Goal: Use online tool/utility: Utilize a website feature to perform a specific function

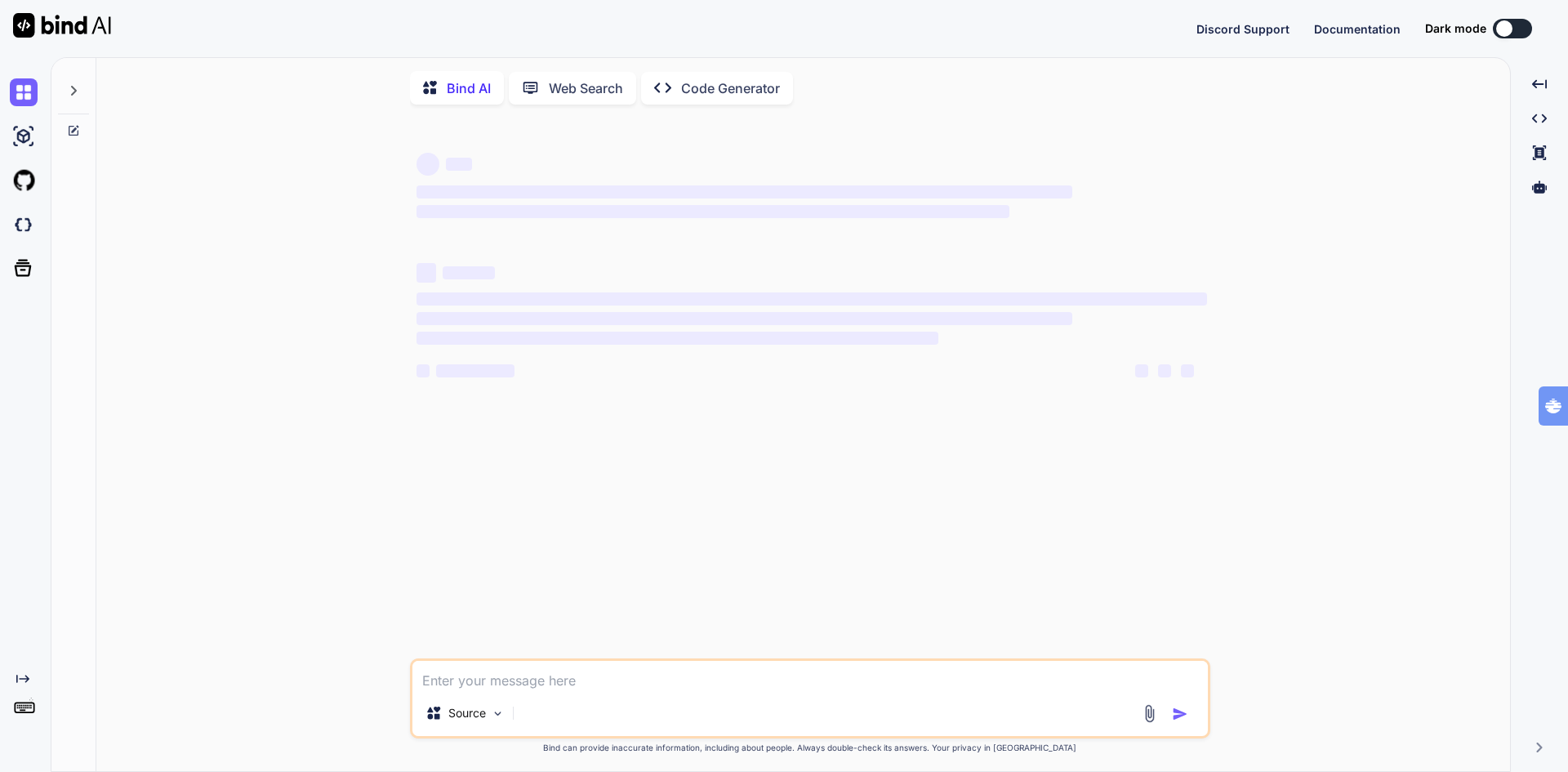
click at [489, 687] on textarea at bounding box center [810, 676] width 796 height 29
type textarea "x"
type textarea "You are given a task to integrate an existing React component in the codebase T…"
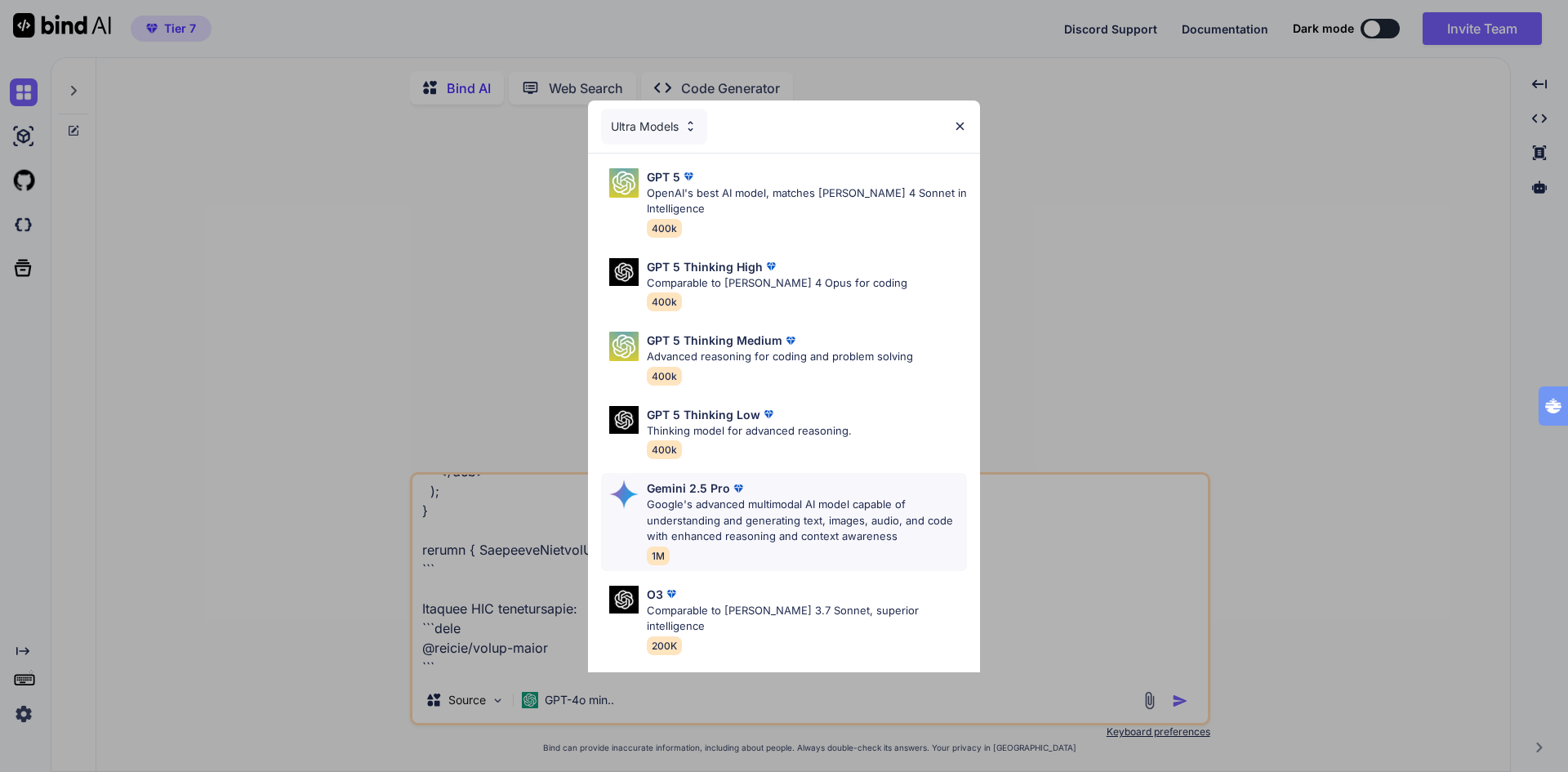
type textarea "x"
type textarea "You are given a task to integrate an existing React component in the codebase T…"
click at [961, 121] on img at bounding box center [960, 127] width 14 height 14
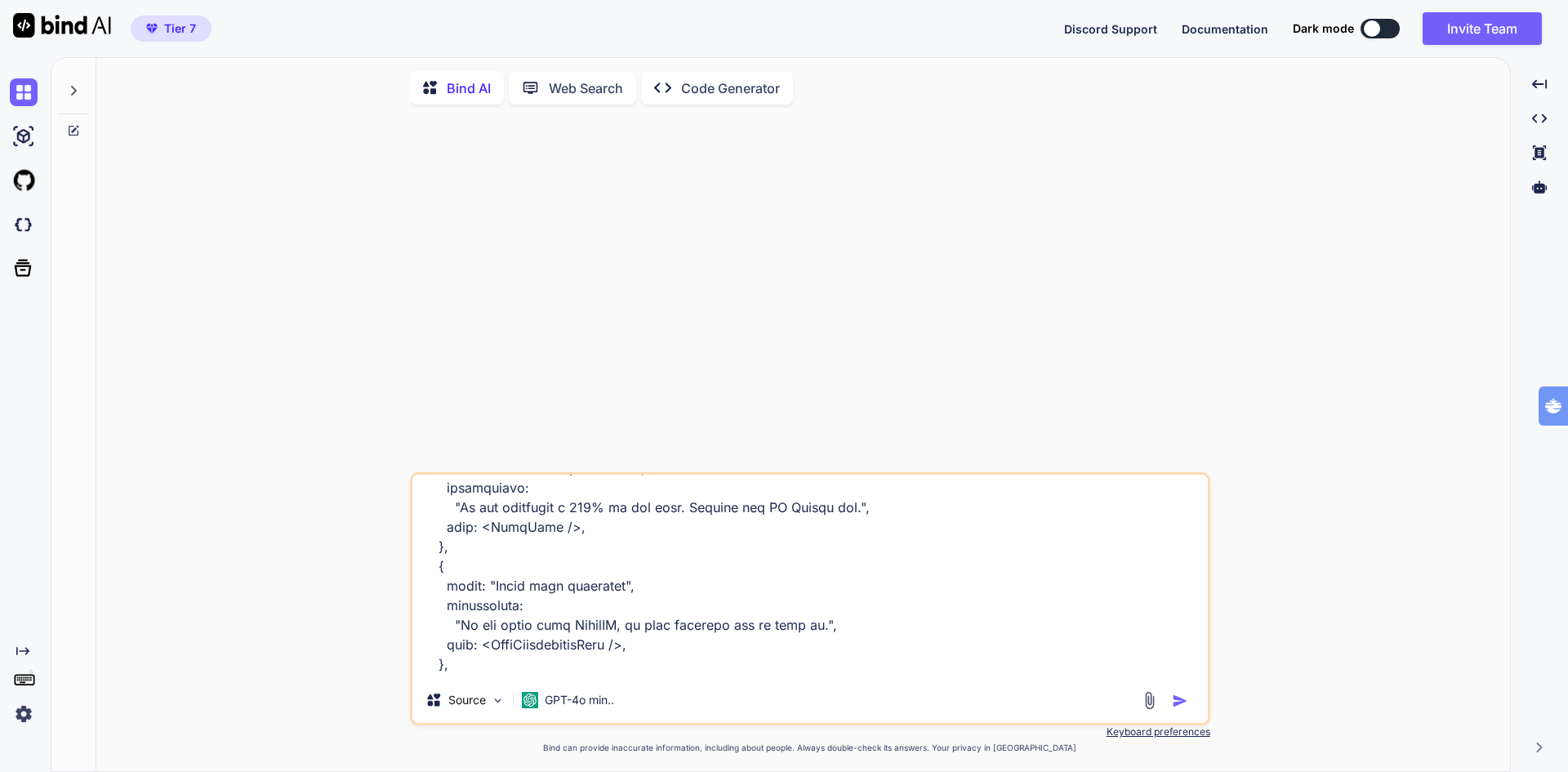
scroll to position [1225, 0]
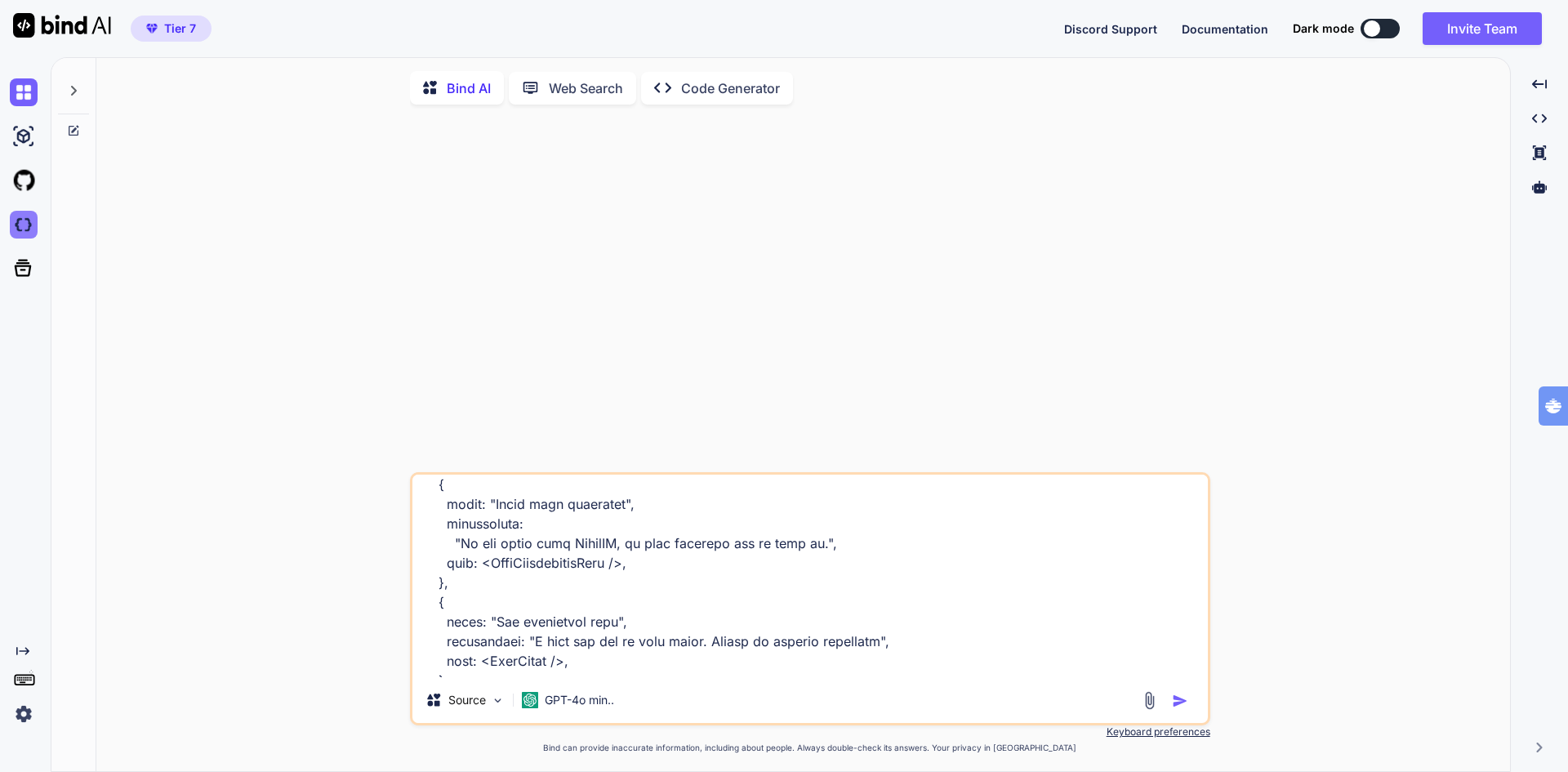
click at [27, 227] on img at bounding box center [23, 224] width 27 height 27
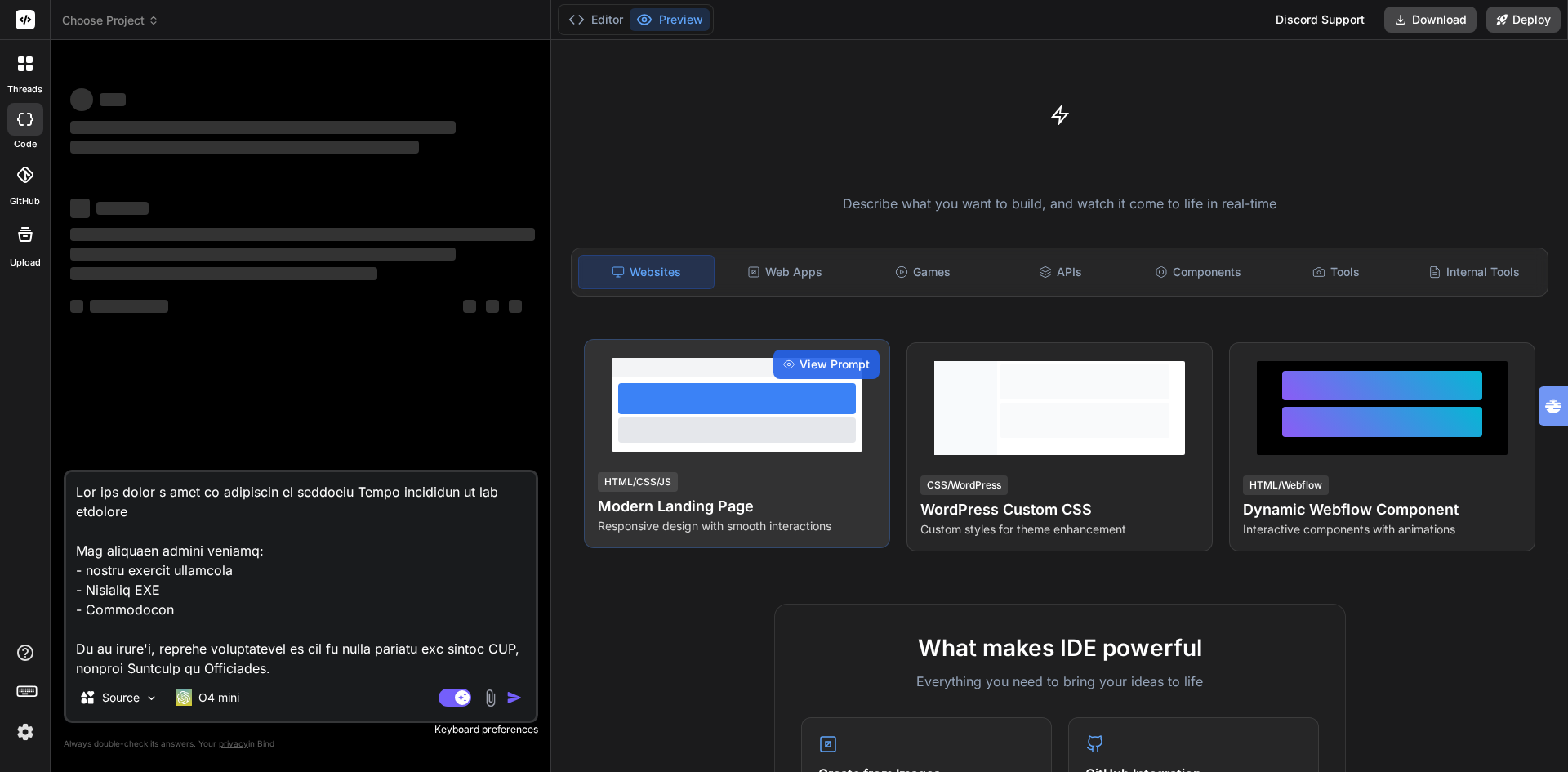
click at [747, 506] on h4 "Modern Landing Page" at bounding box center [736, 506] width 279 height 23
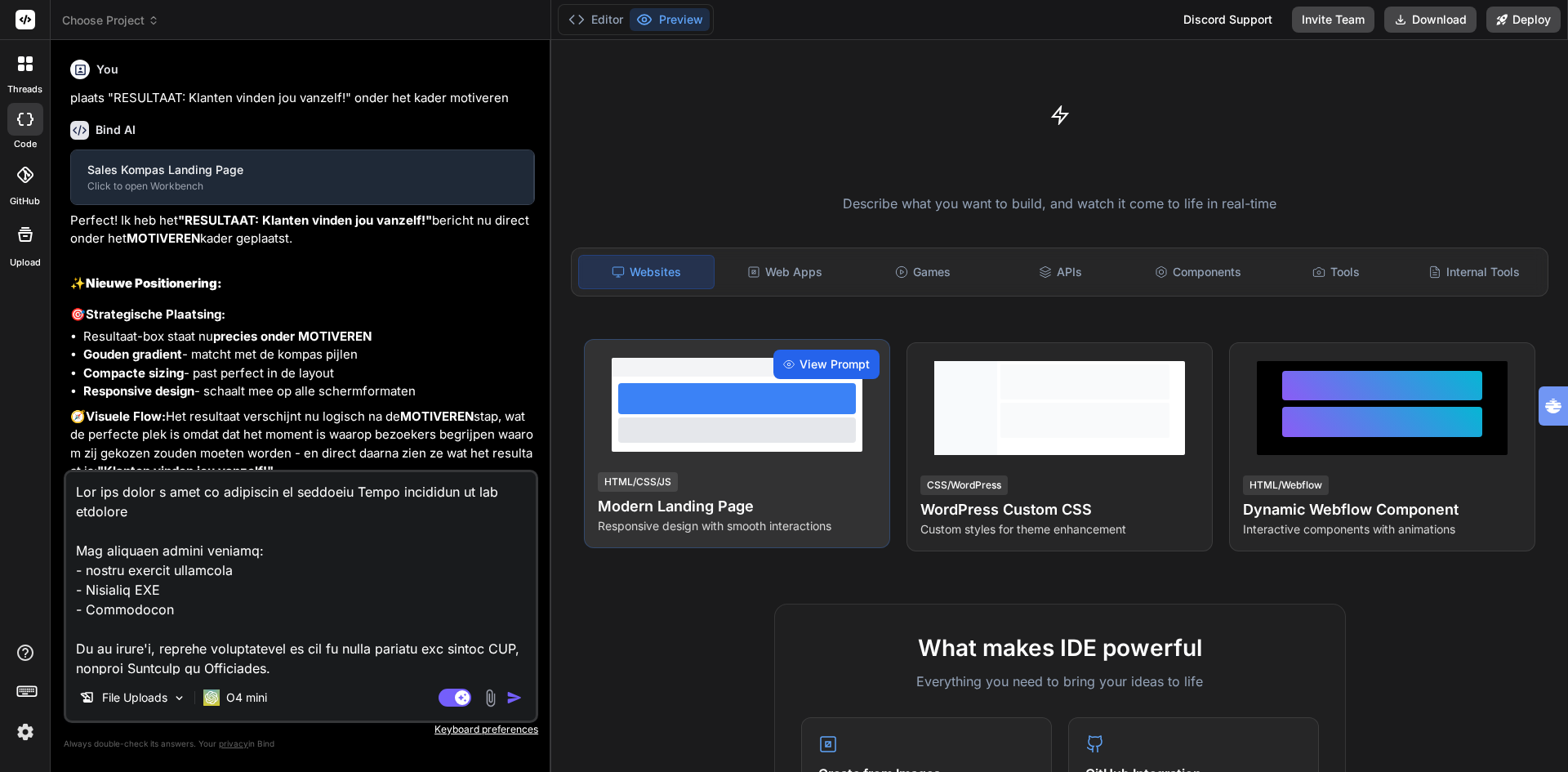
click at [829, 367] on span "View Prompt" at bounding box center [834, 364] width 70 height 16
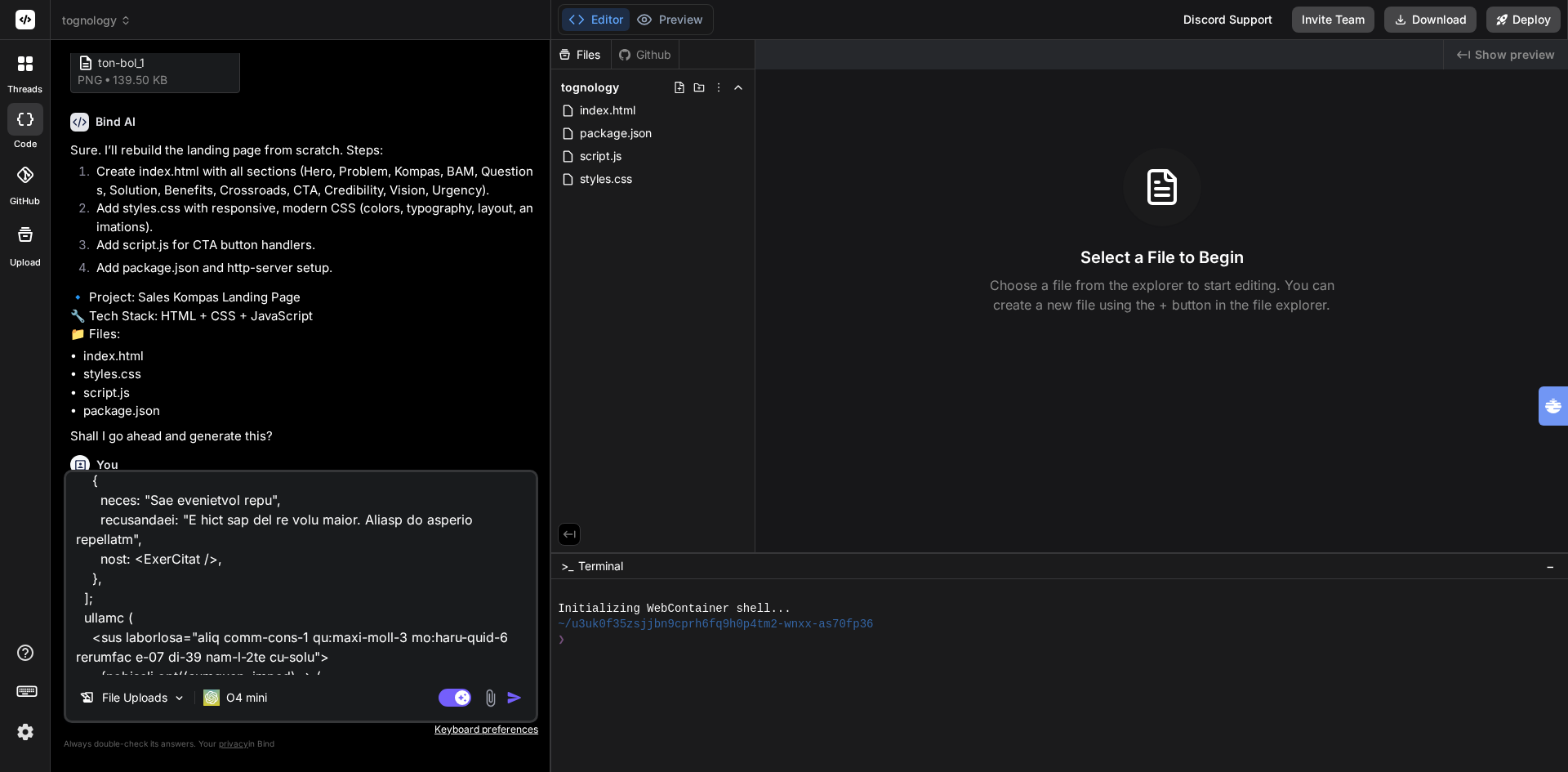
scroll to position [1716, 0]
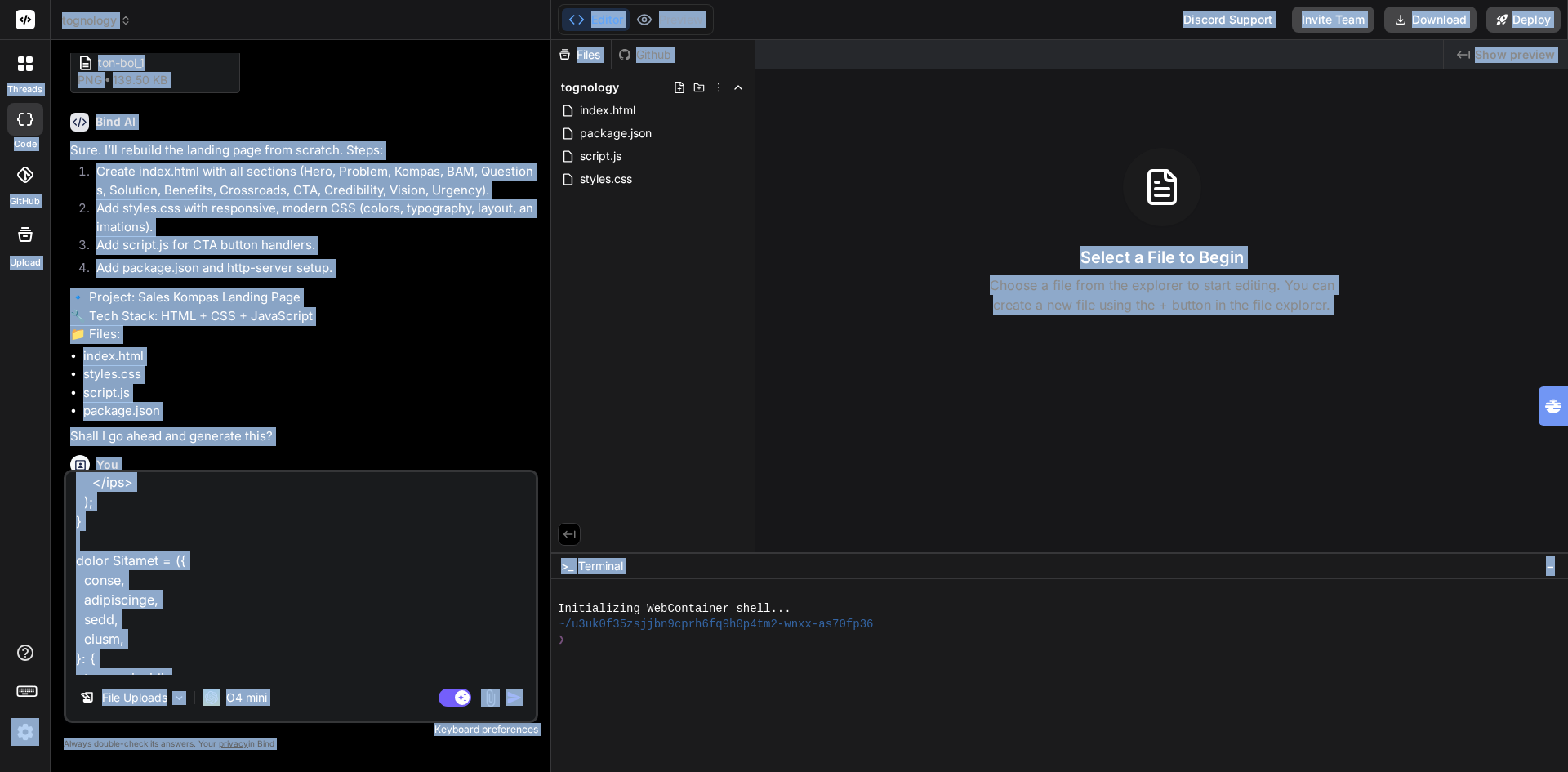
click at [260, 560] on textarea at bounding box center [301, 573] width 470 height 203
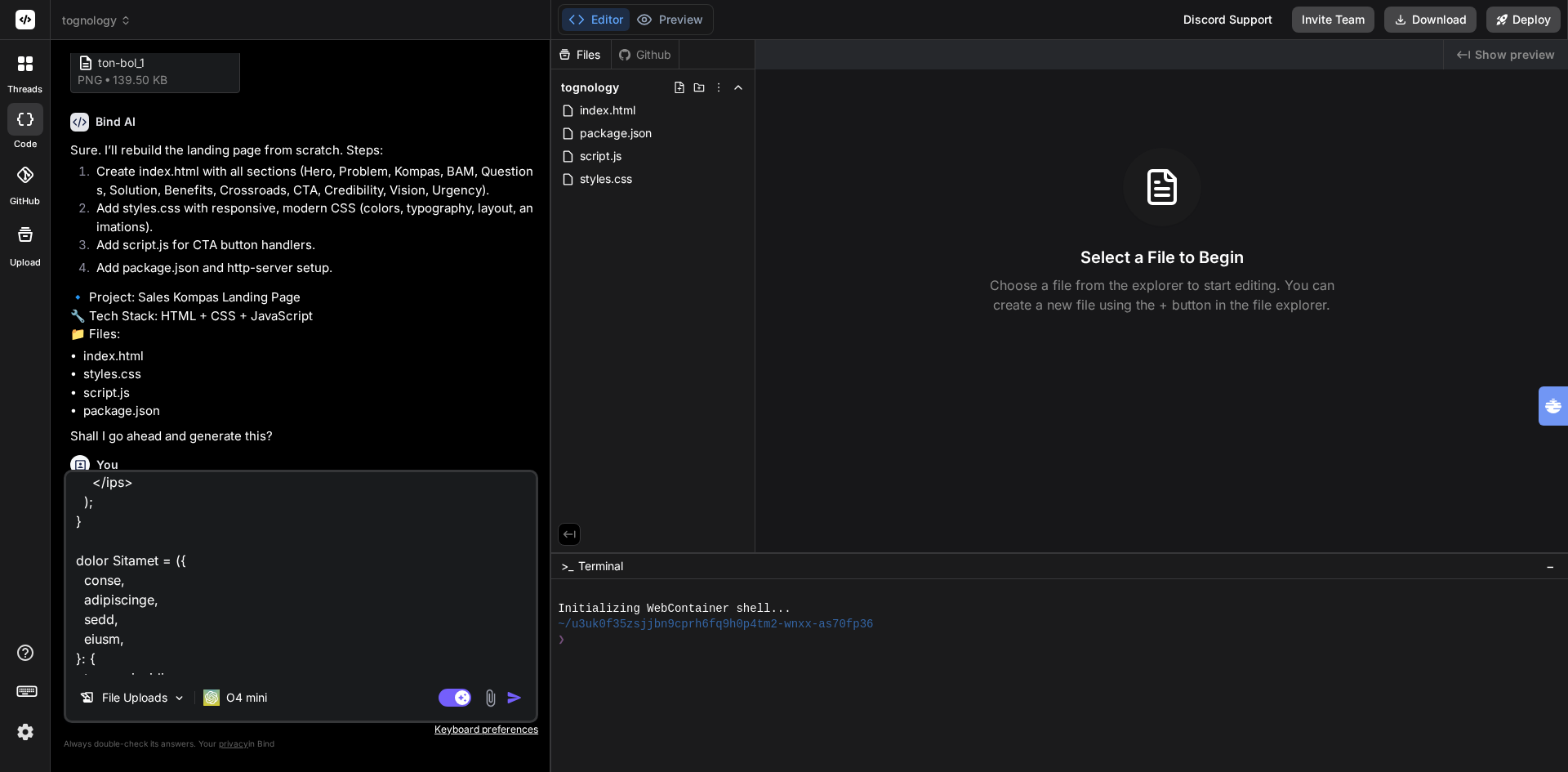
click at [87, 17] on span "tognology" at bounding box center [96, 20] width 69 height 16
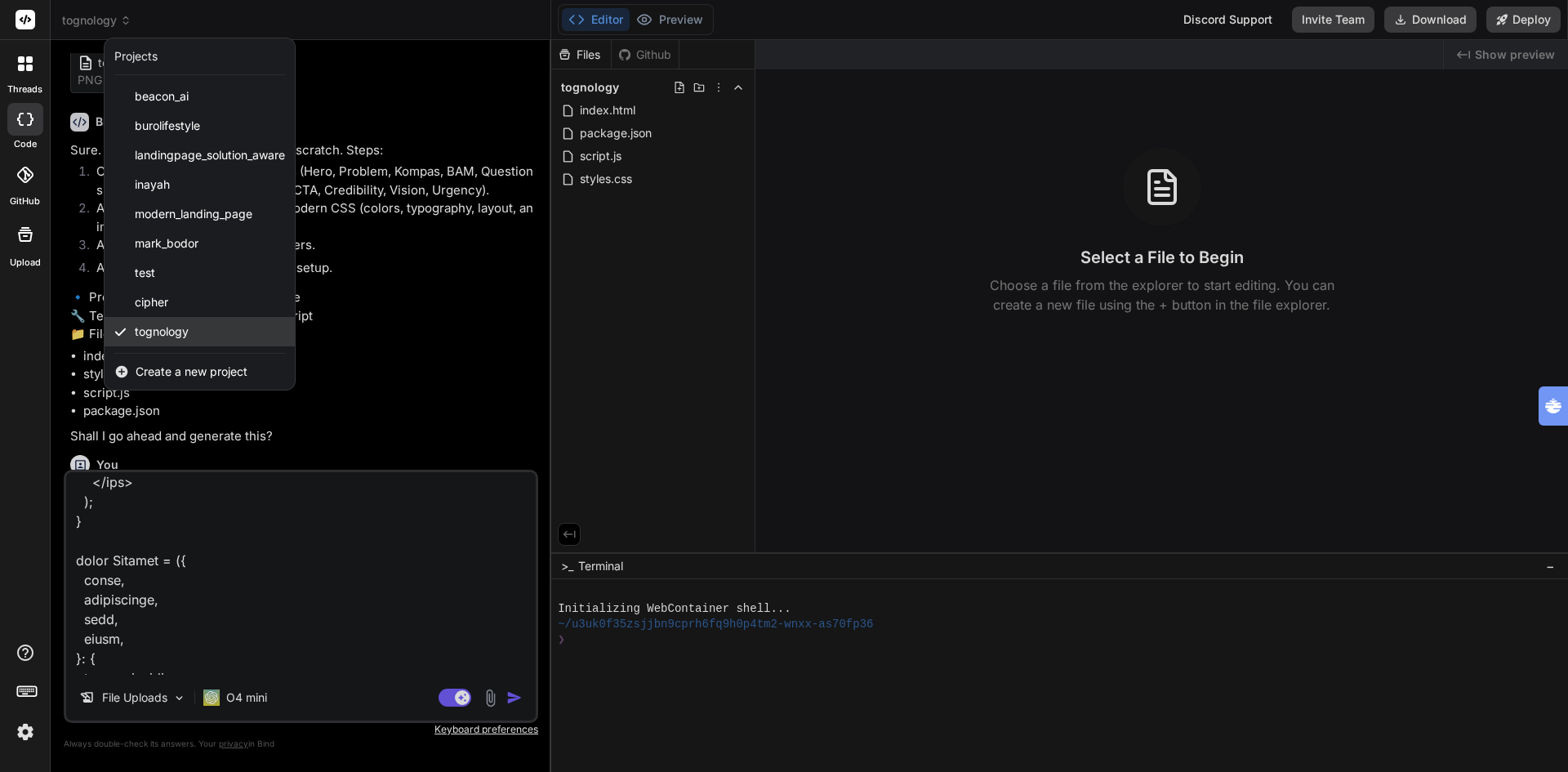
click at [174, 335] on span "tognology" at bounding box center [161, 331] width 54 height 16
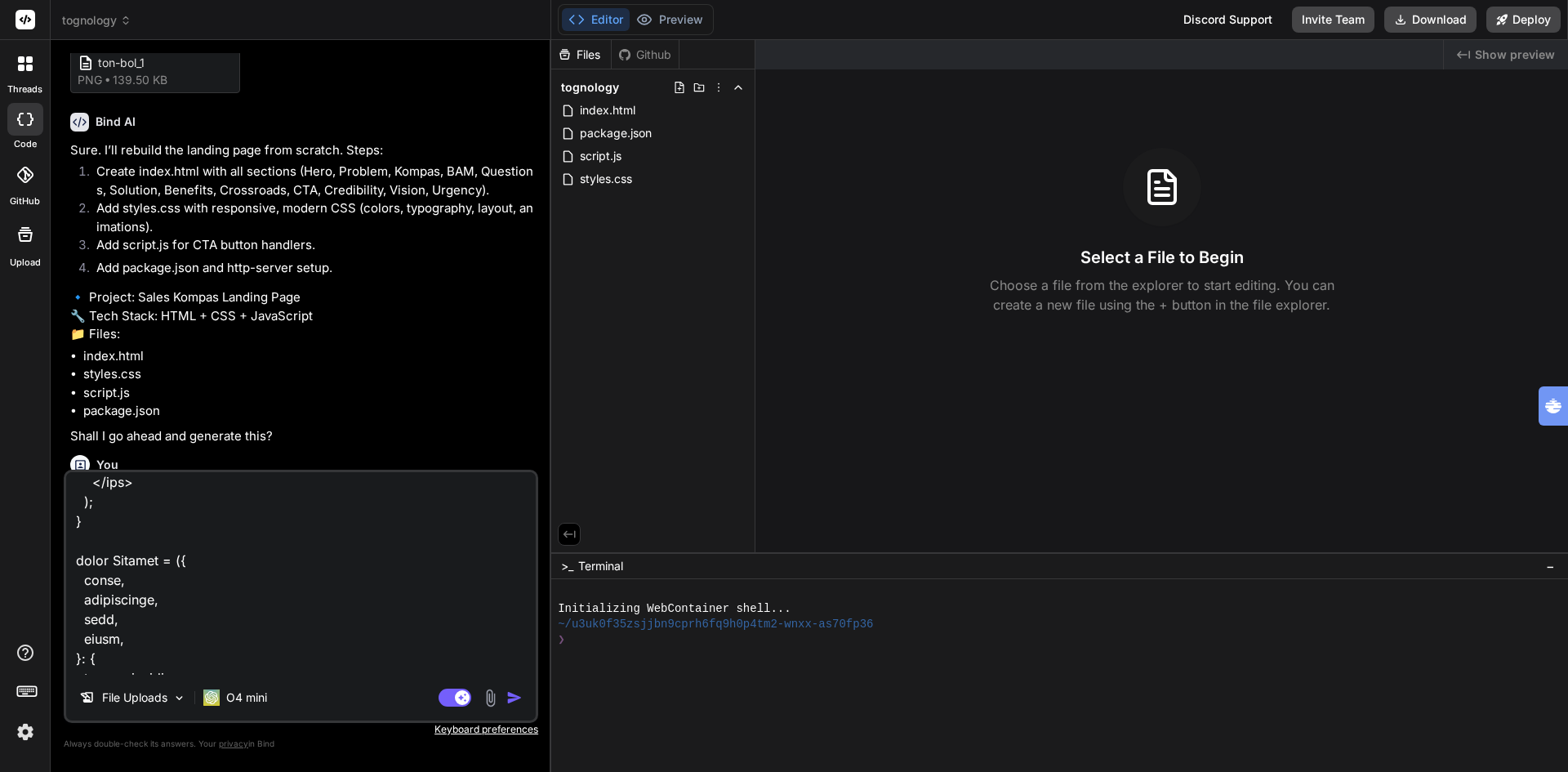
click at [289, 562] on textarea at bounding box center [301, 573] width 470 height 203
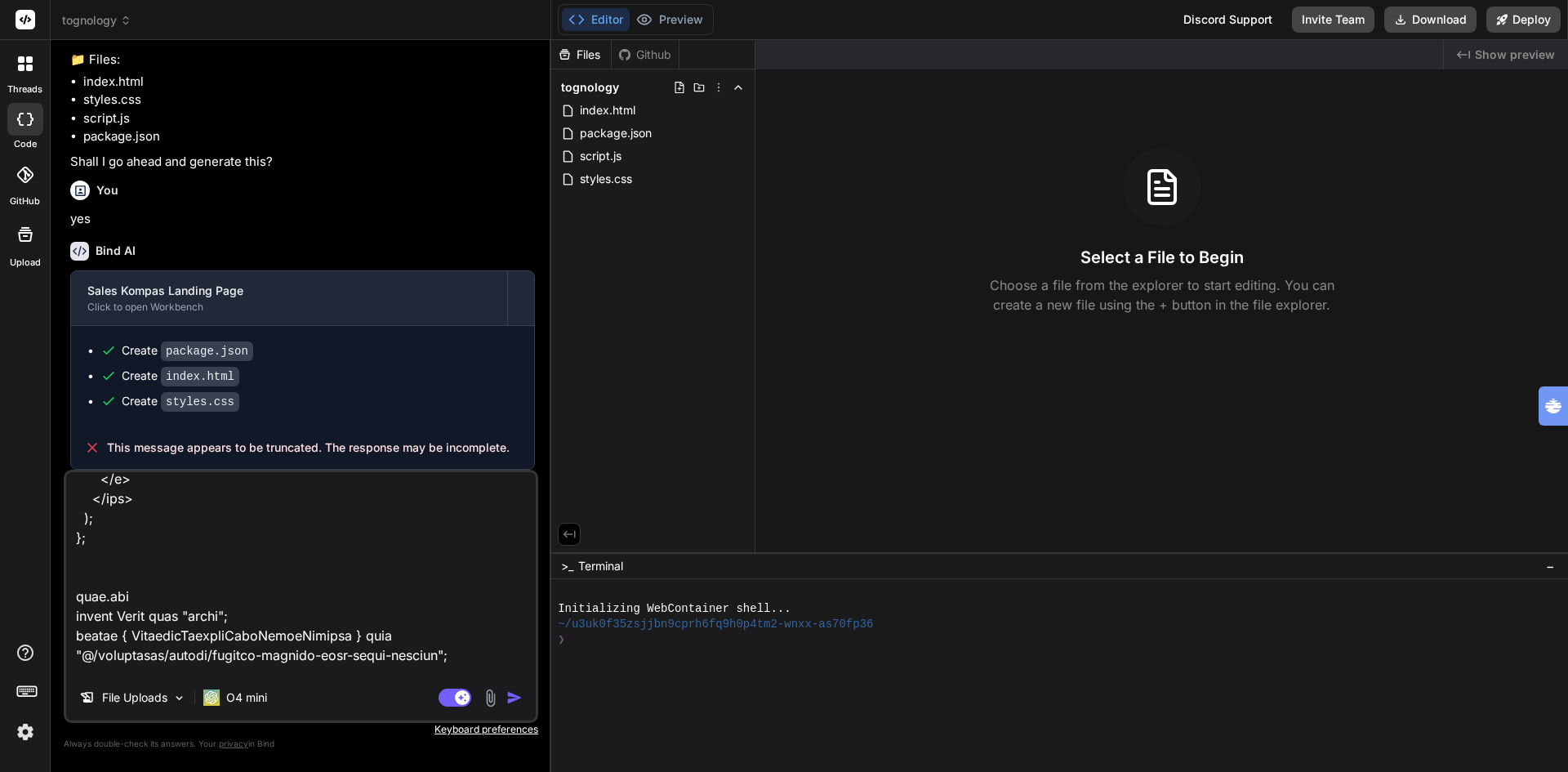
scroll to position [3121, 0]
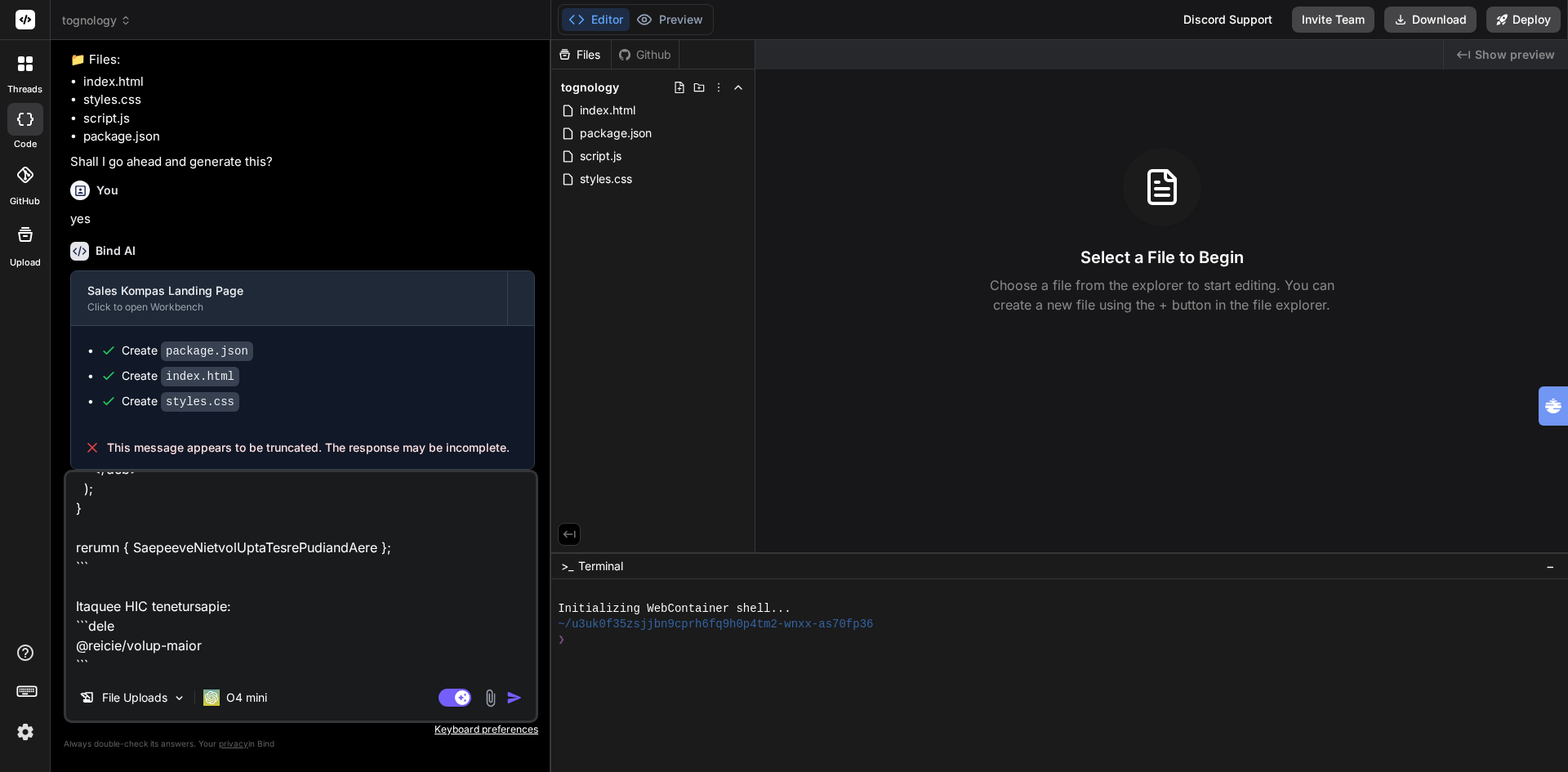
click at [513, 695] on img "button" at bounding box center [514, 698] width 16 height 16
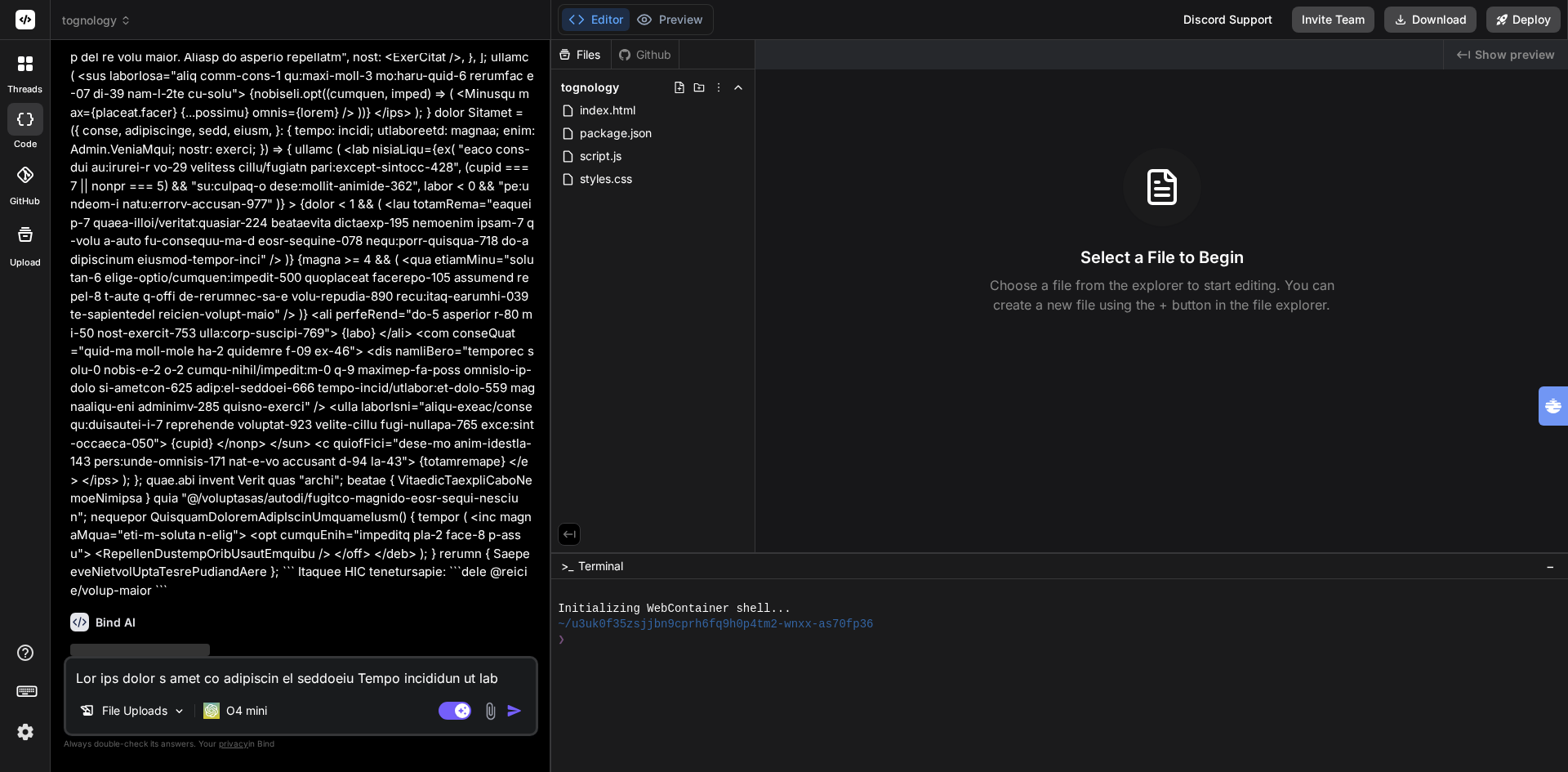
scroll to position [2790, 0]
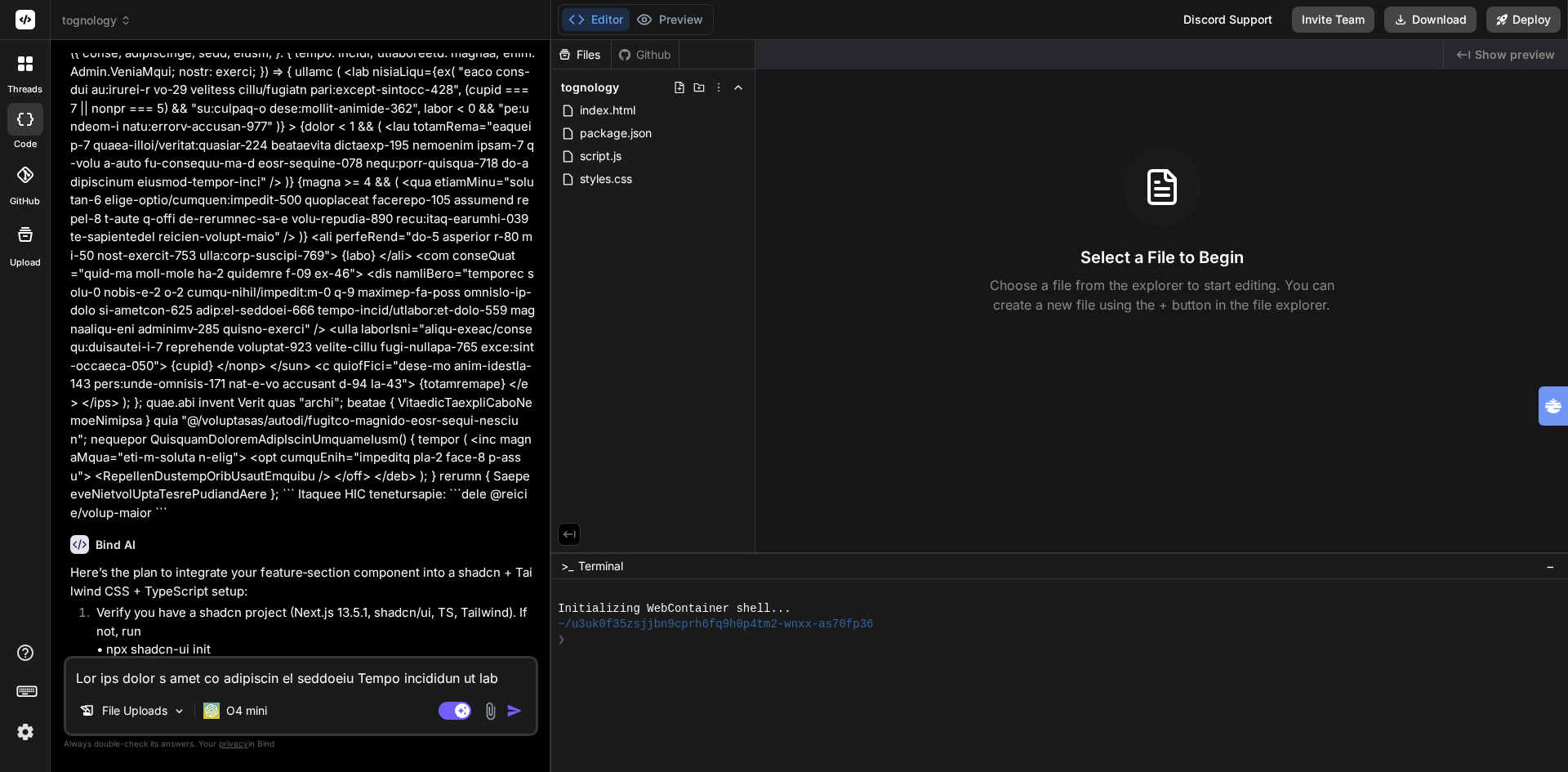
type textarea "x"
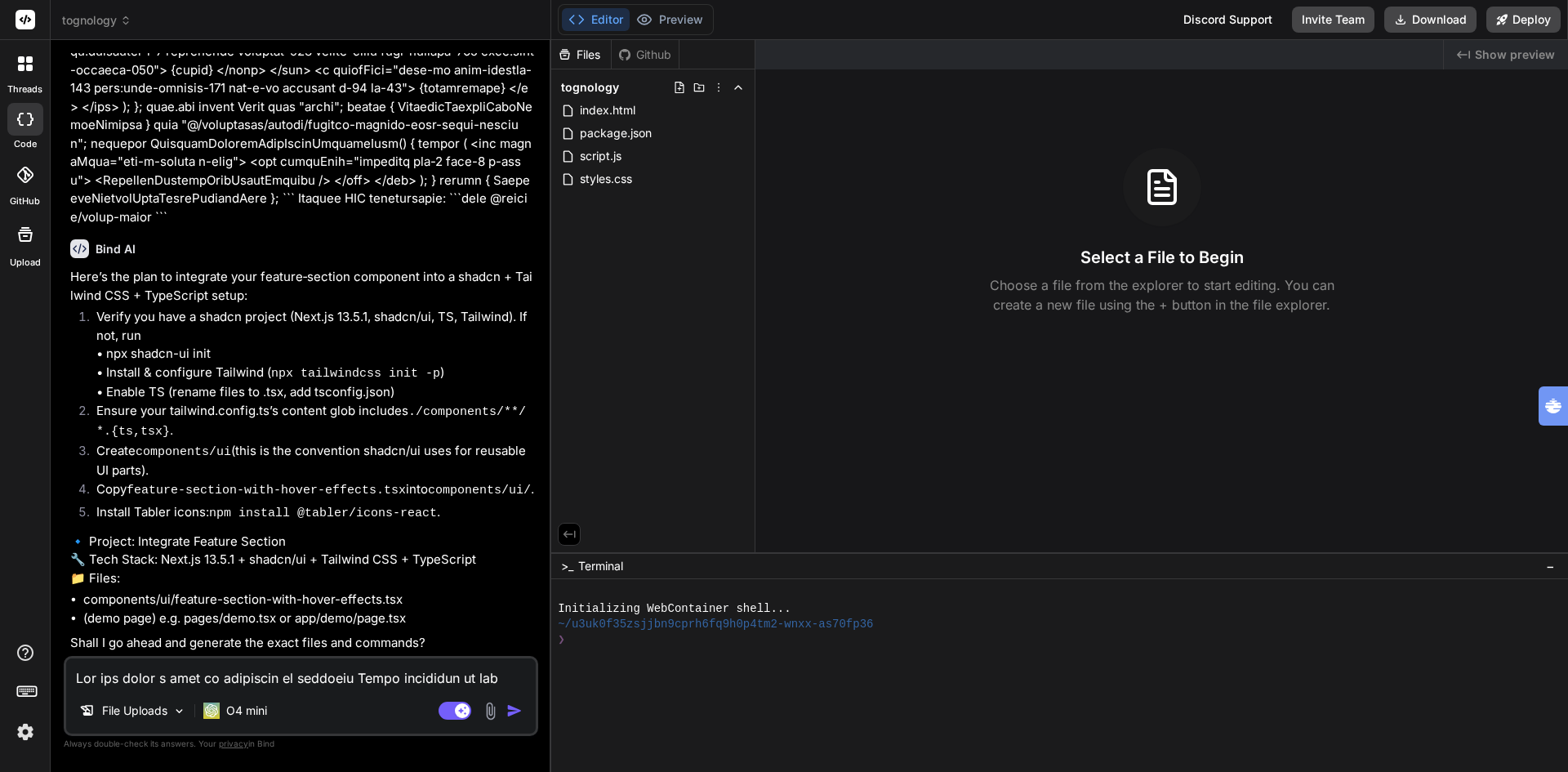
scroll to position [3134, 0]
click at [222, 669] on textarea at bounding box center [301, 673] width 470 height 29
type textarea "y"
type textarea "x"
type textarea "ye"
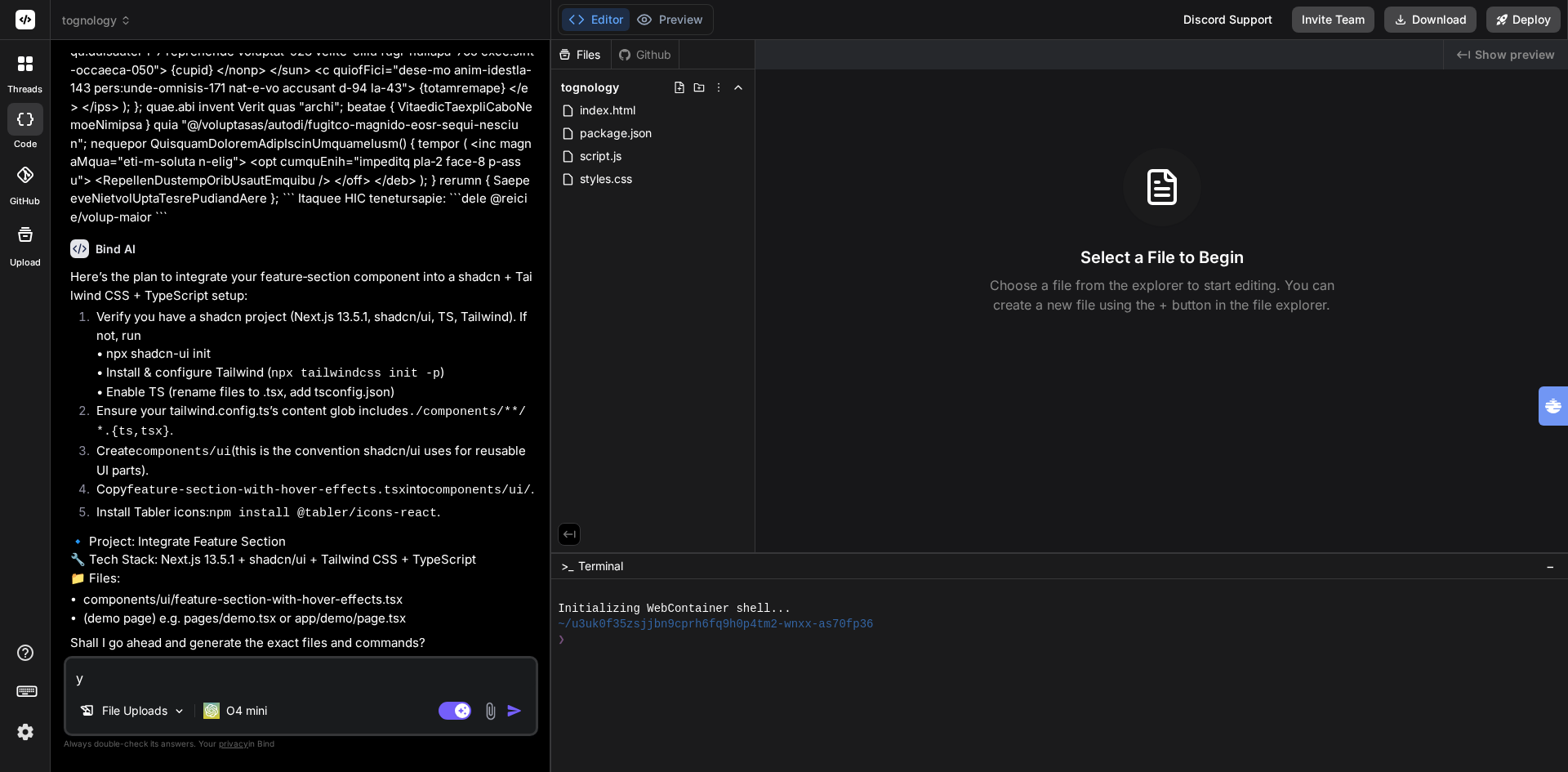
type textarea "x"
type textarea "yes"
type textarea "x"
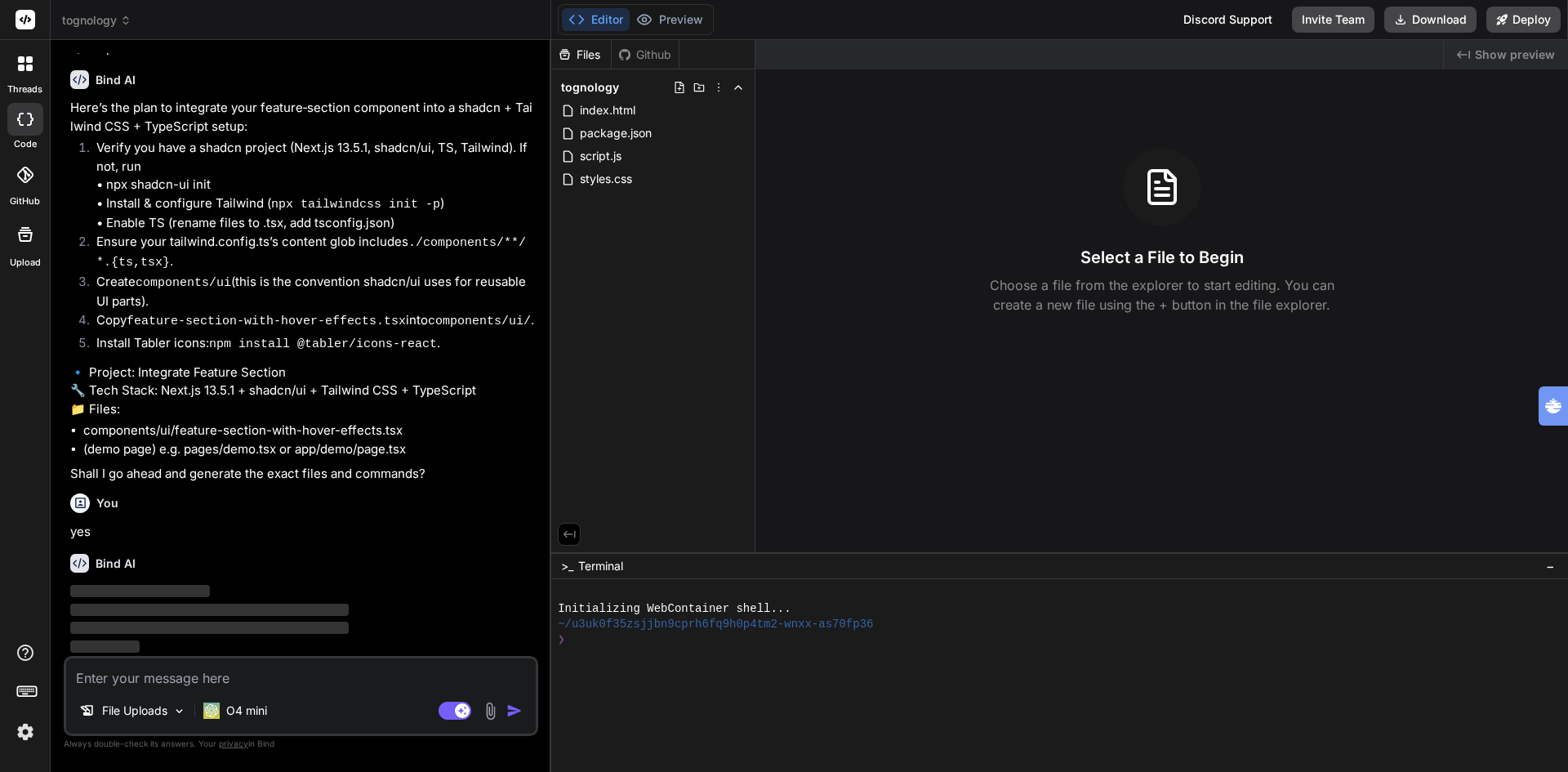
scroll to position [3304, 0]
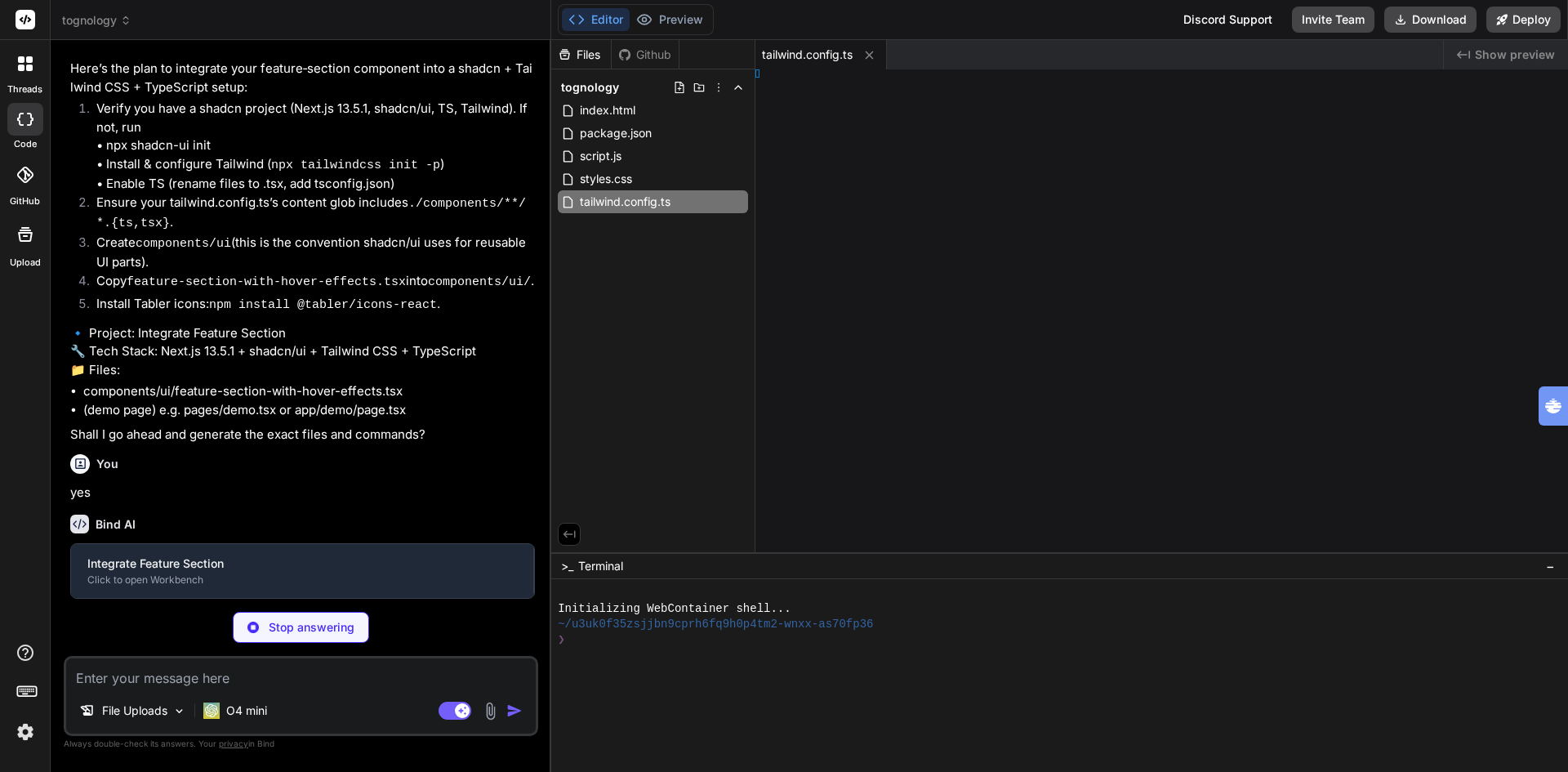
type textarea "x"
type textarea "); };"
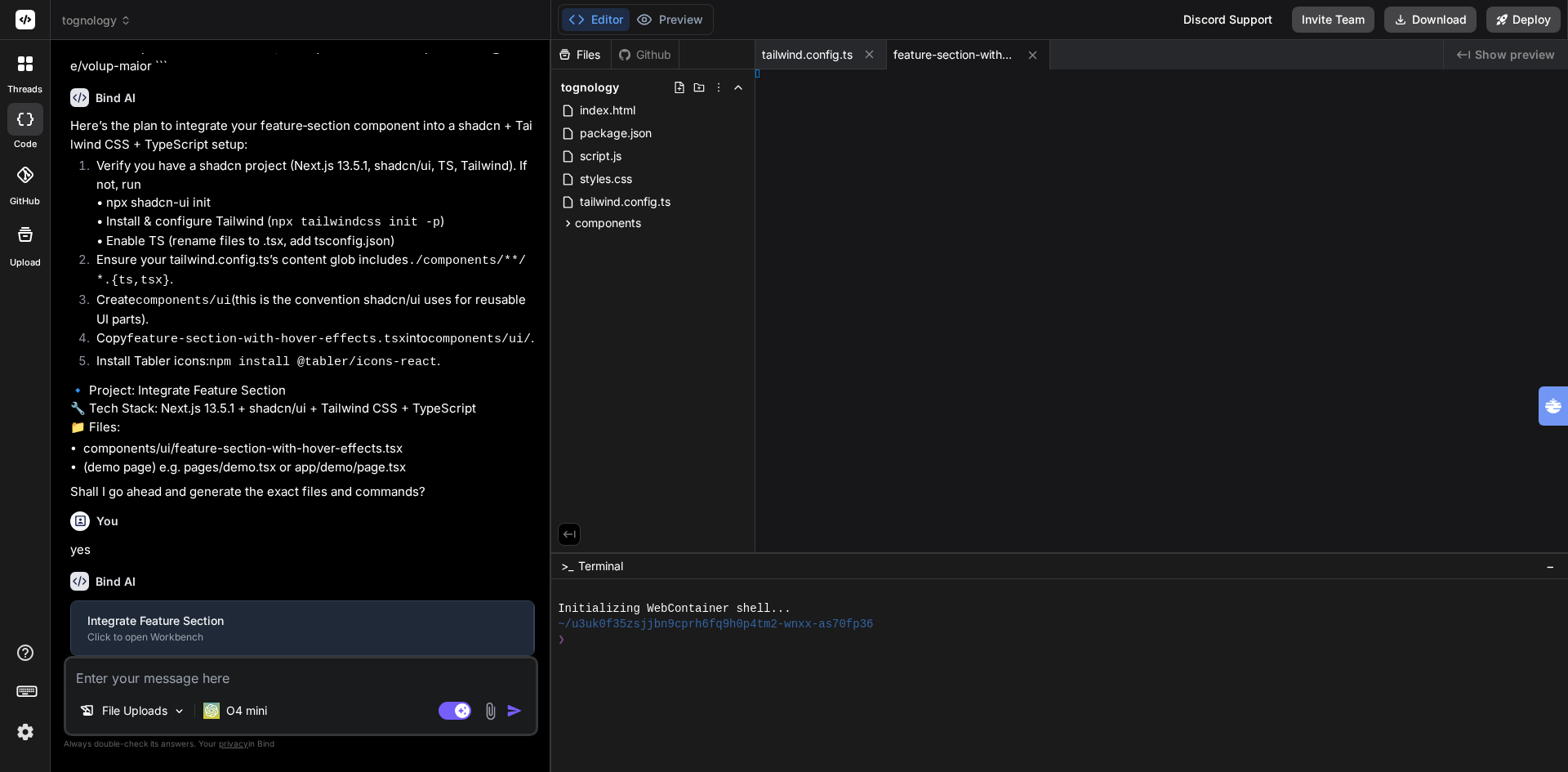
type textarea "x"
